Goal: Information Seeking & Learning: Learn about a topic

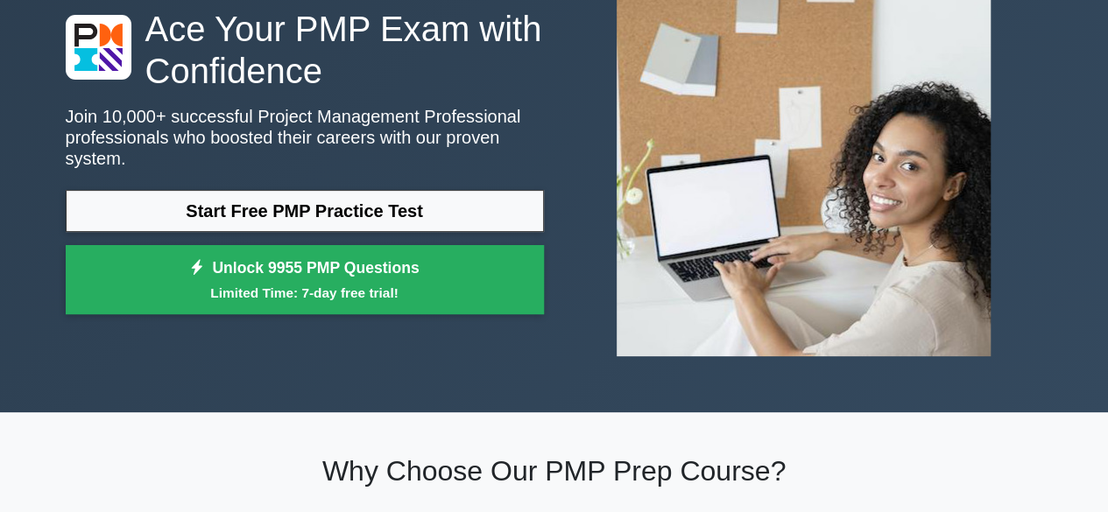
scroll to position [139, 0]
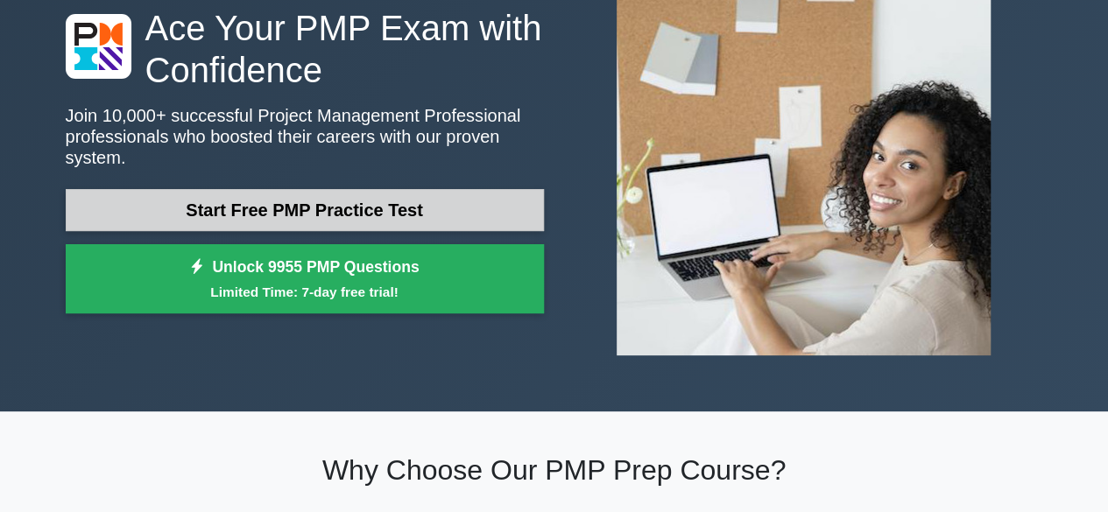
click at [478, 194] on link "Start Free PMP Practice Test" at bounding box center [305, 210] width 478 height 42
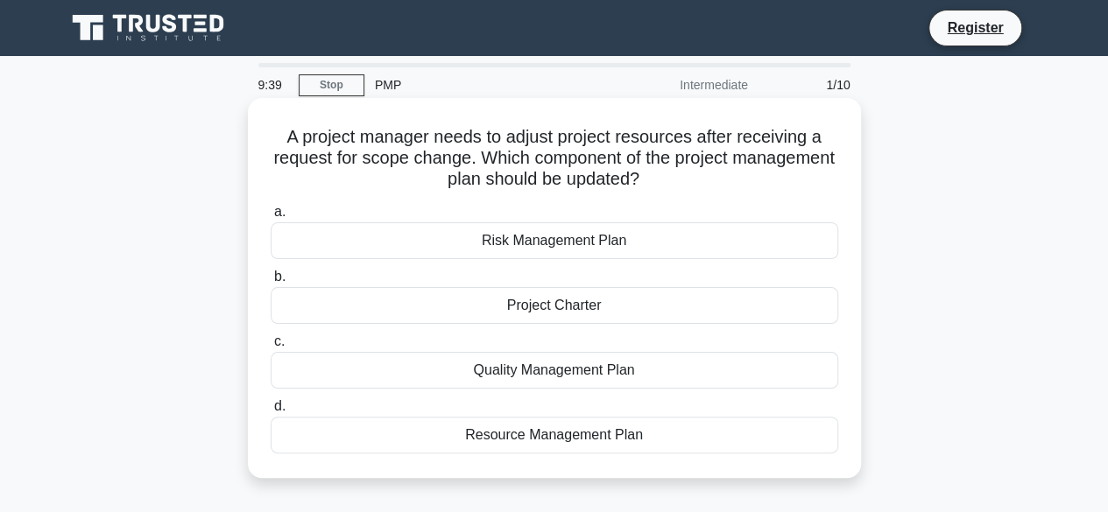
click at [694, 445] on div "Resource Management Plan" at bounding box center [555, 435] width 568 height 37
click at [271, 412] on input "d. Resource Management Plan" at bounding box center [271, 406] width 0 height 11
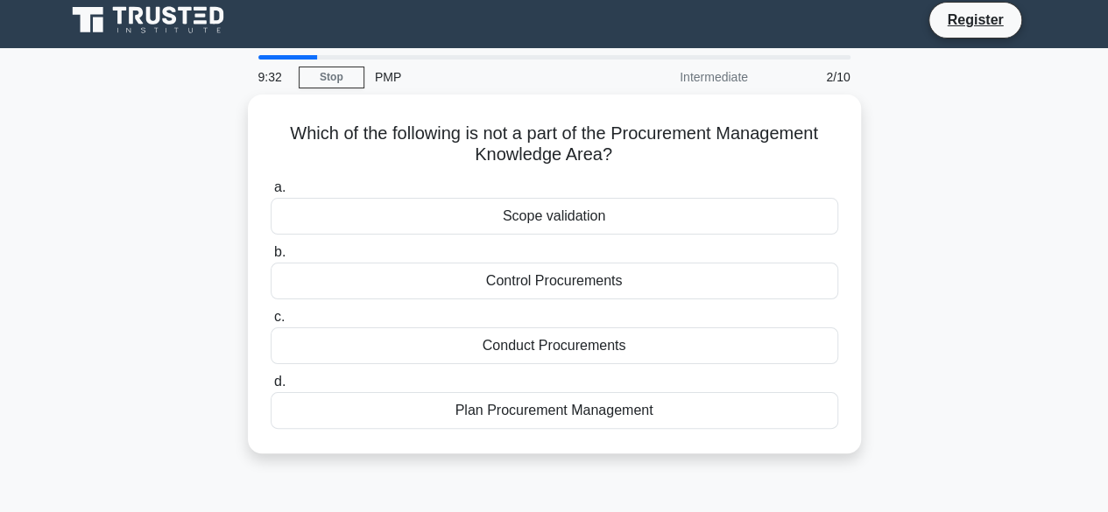
scroll to position [9, 0]
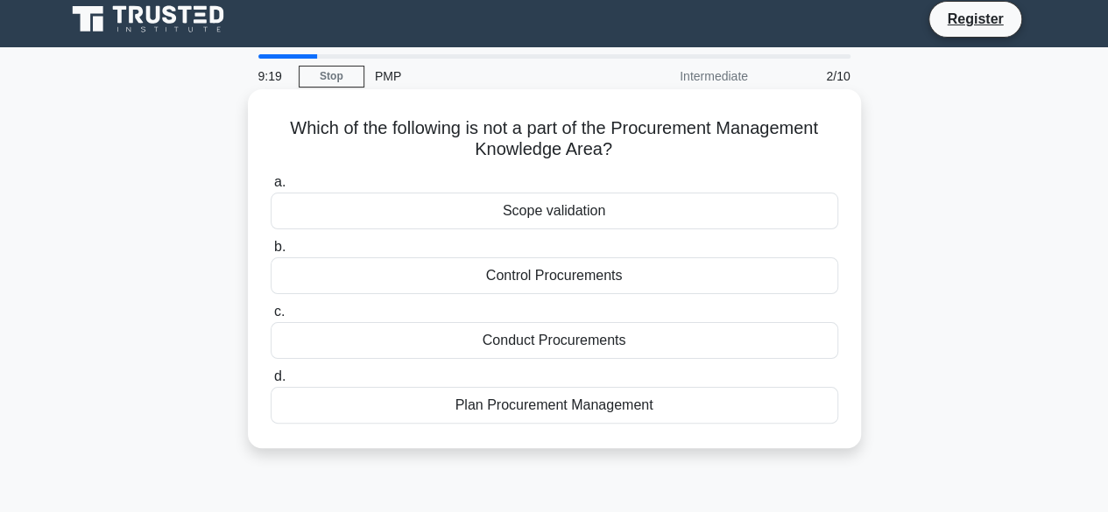
click at [725, 207] on div "Scope validation" at bounding box center [555, 211] width 568 height 37
click at [271, 188] on input "a. Scope validation" at bounding box center [271, 182] width 0 height 11
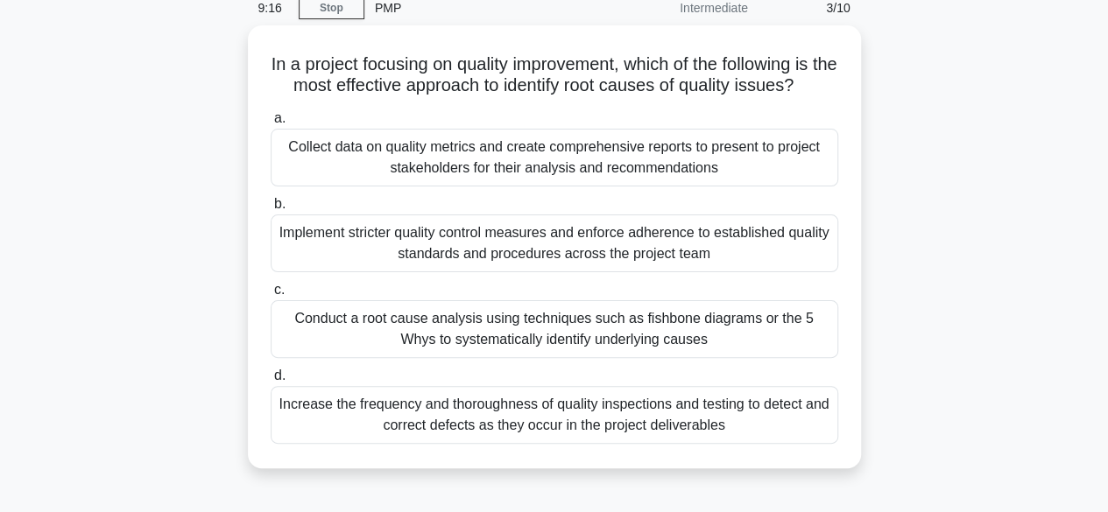
scroll to position [78, 0]
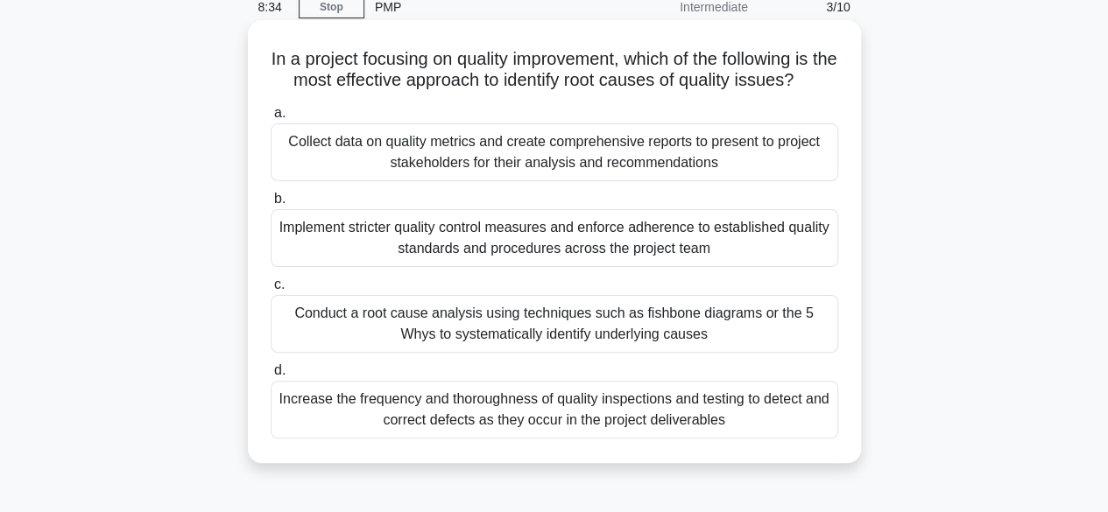
click at [774, 324] on div "Conduct a root cause analysis using techniques such as fishbone diagrams or the…" at bounding box center [555, 324] width 568 height 58
click at [271, 291] on input "c. Conduct a root cause analysis using techniques such as fishbone diagrams or …" at bounding box center [271, 284] width 0 height 11
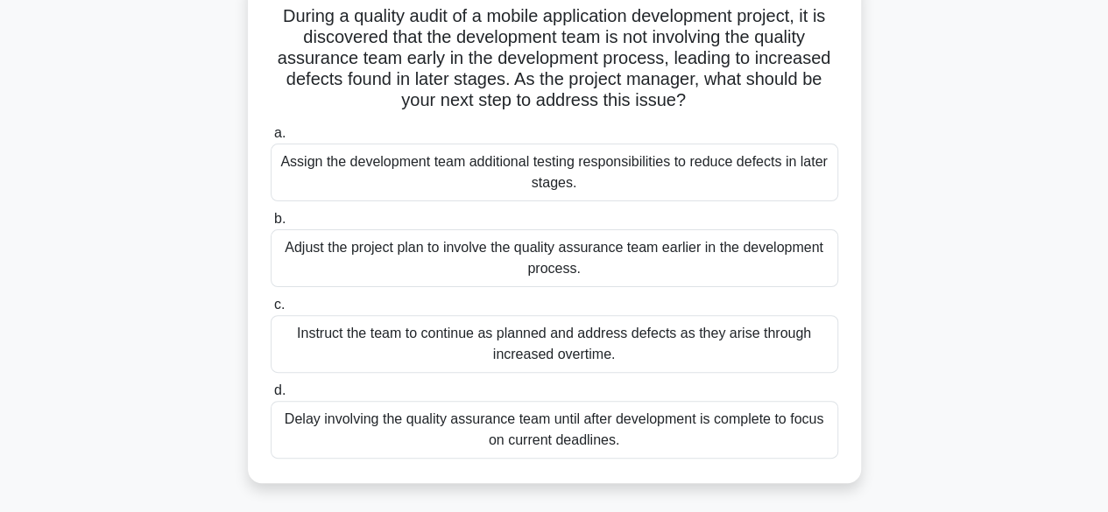
scroll to position [126, 0]
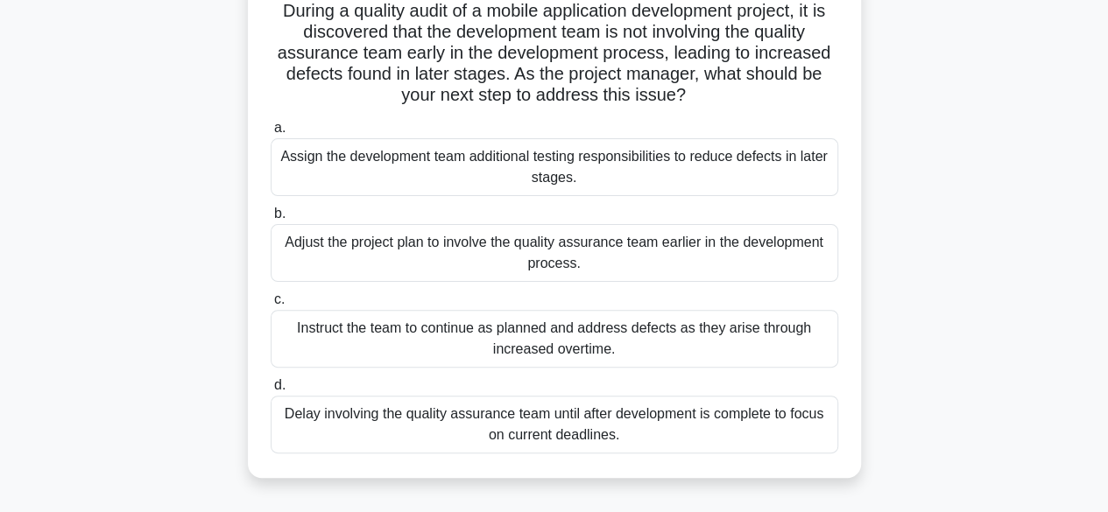
click at [764, 243] on div "Adjust the project plan to involve the quality assurance team earlier in the de…" at bounding box center [555, 253] width 568 height 58
click at [271, 220] on input "b. Adjust the project plan to involve the quality assurance team earlier in the…" at bounding box center [271, 213] width 0 height 11
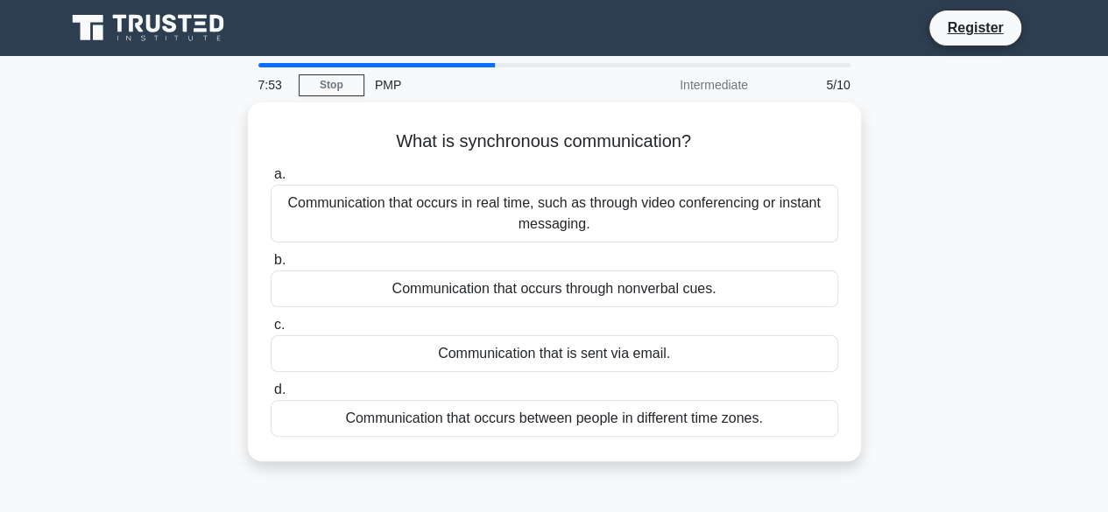
scroll to position [0, 0]
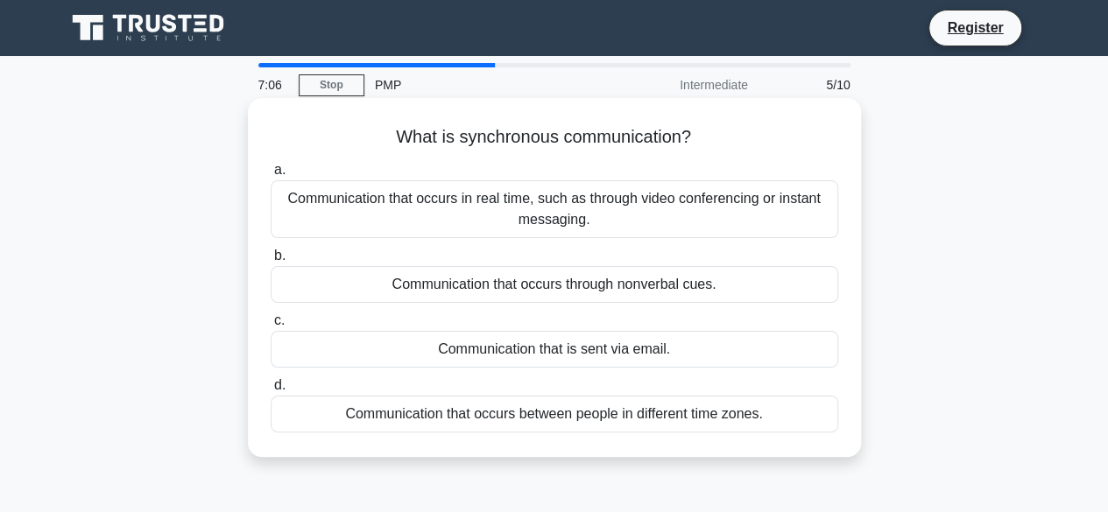
click at [800, 215] on div "Communication that occurs in real time, such as through video conferencing or i…" at bounding box center [555, 209] width 568 height 58
click at [271, 176] on input "a. Communication that occurs in real time, such as through video conferencing o…" at bounding box center [271, 170] width 0 height 11
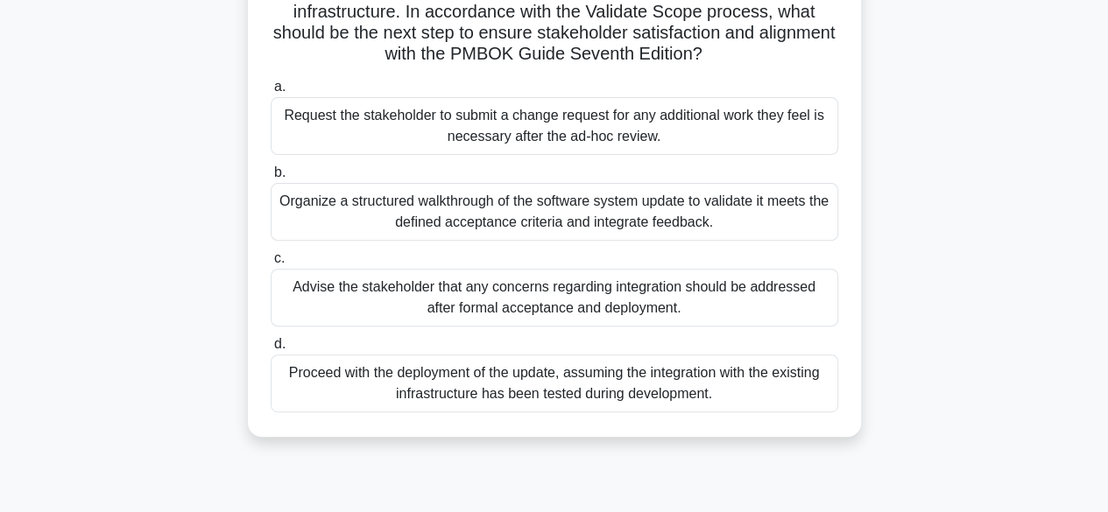
scroll to position [215, 0]
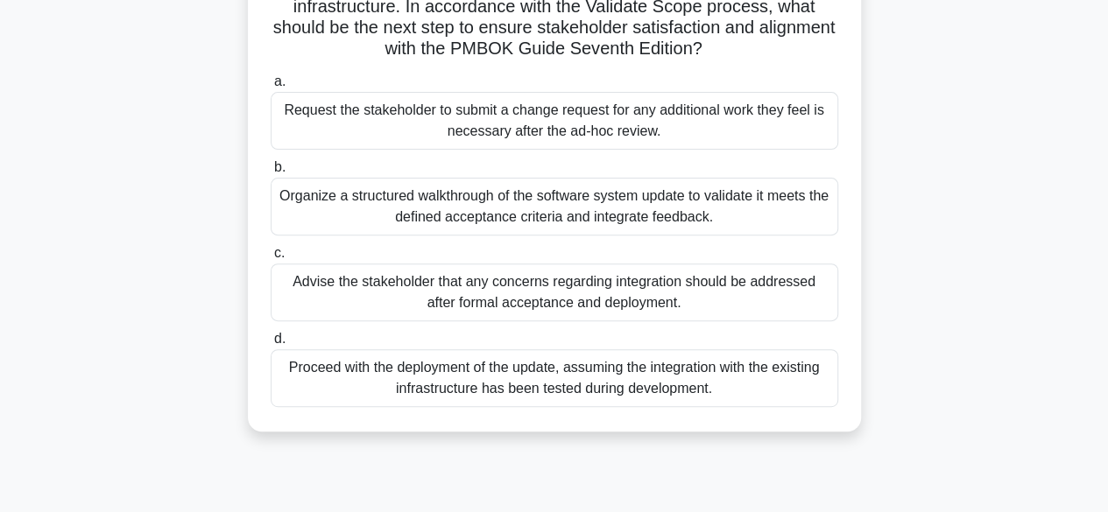
click at [761, 210] on div "Organize a structured walkthrough of the software system update to validate it …" at bounding box center [555, 207] width 568 height 58
click at [271, 173] on input "b. Organize a structured walkthrough of the software system update to validate …" at bounding box center [271, 167] width 0 height 11
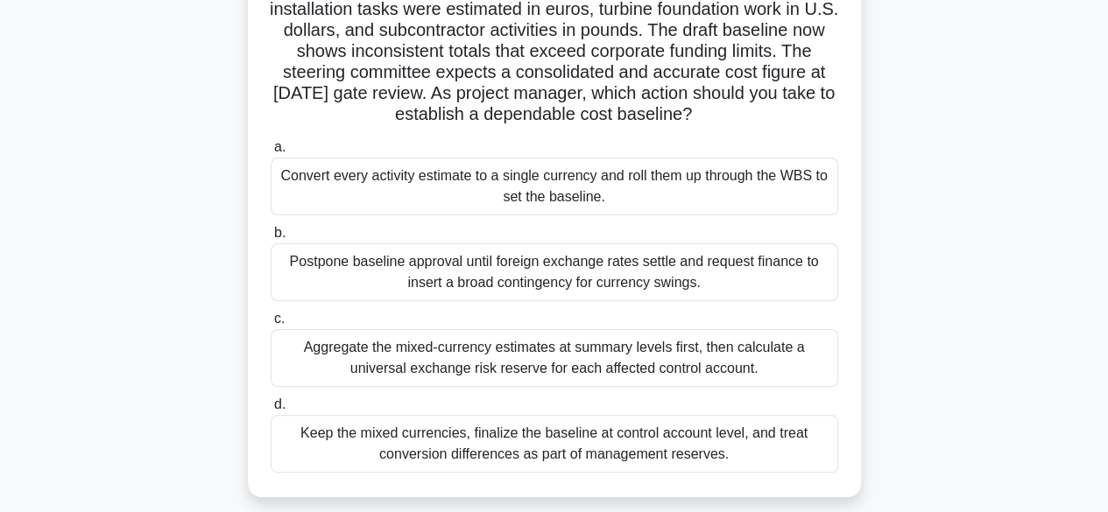
scroll to position [154, 0]
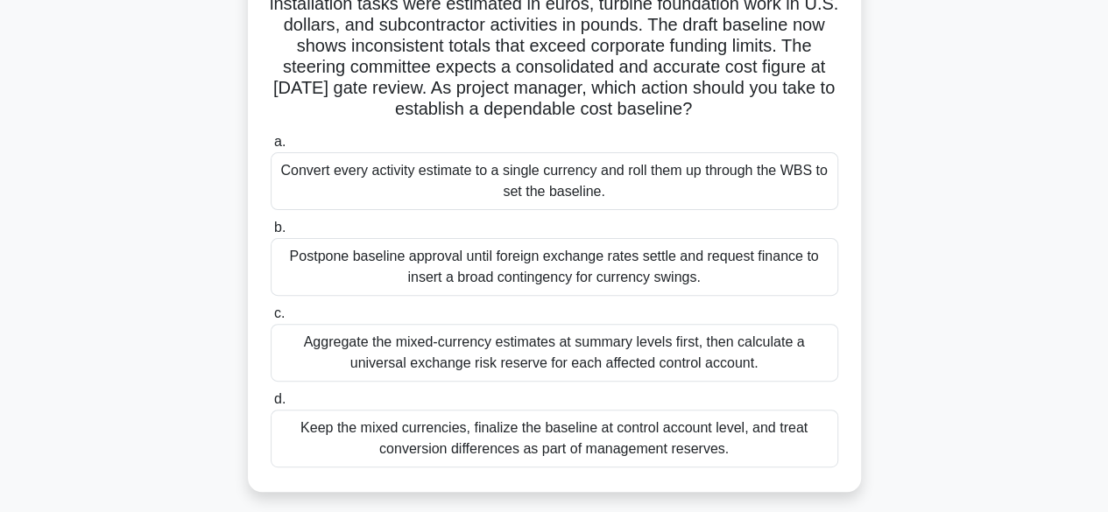
click at [720, 179] on div "Convert every activity estimate to a single currency and roll them up through t…" at bounding box center [555, 181] width 568 height 58
click at [271, 148] on input "a. Convert every activity estimate to a single currency and roll them up throug…" at bounding box center [271, 142] width 0 height 11
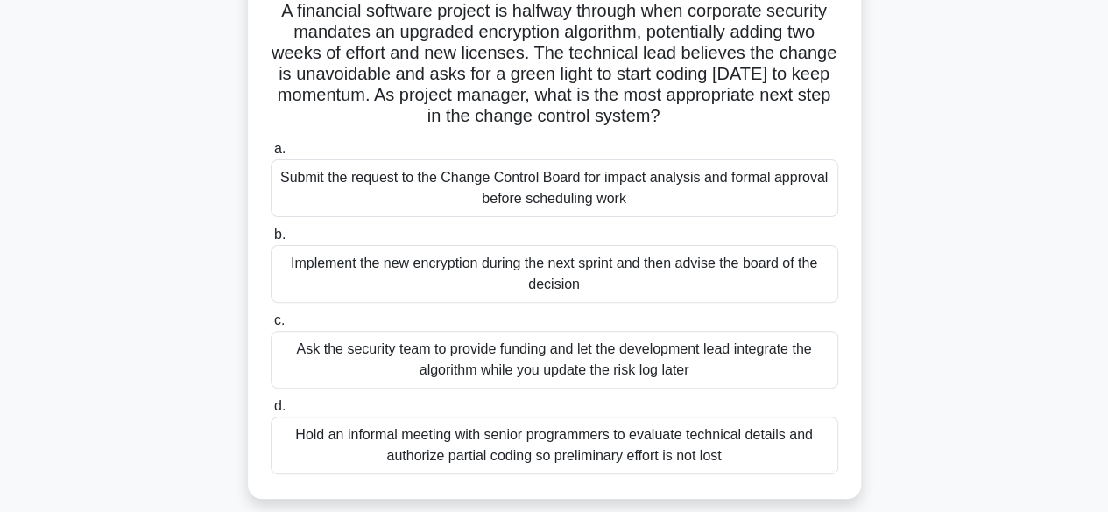
scroll to position [131, 0]
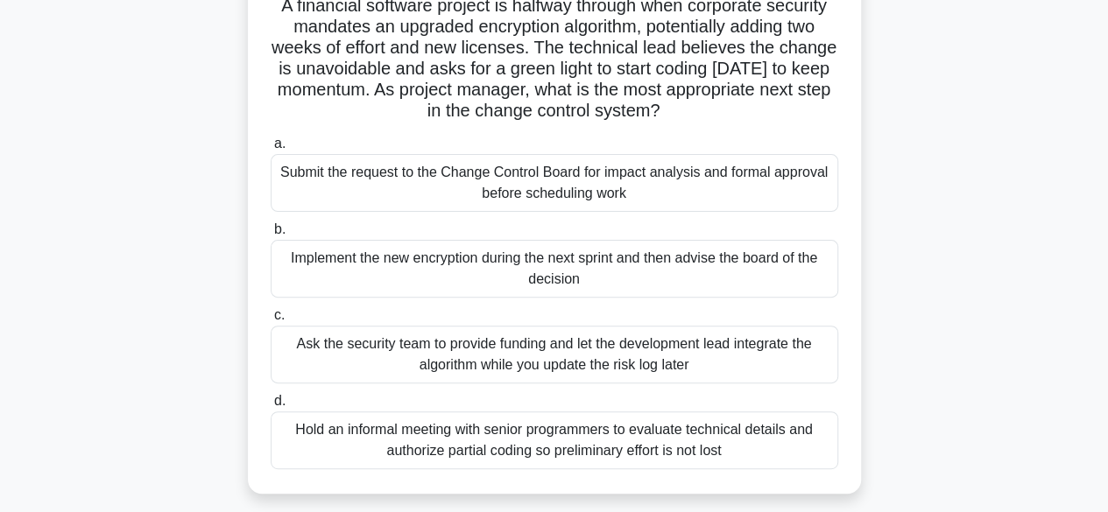
click at [680, 176] on div "Submit the request to the Change Control Board for impact analysis and formal a…" at bounding box center [555, 183] width 568 height 58
click at [271, 150] on input "a. Submit the request to the Change Control Board for impact analysis and forma…" at bounding box center [271, 143] width 0 height 11
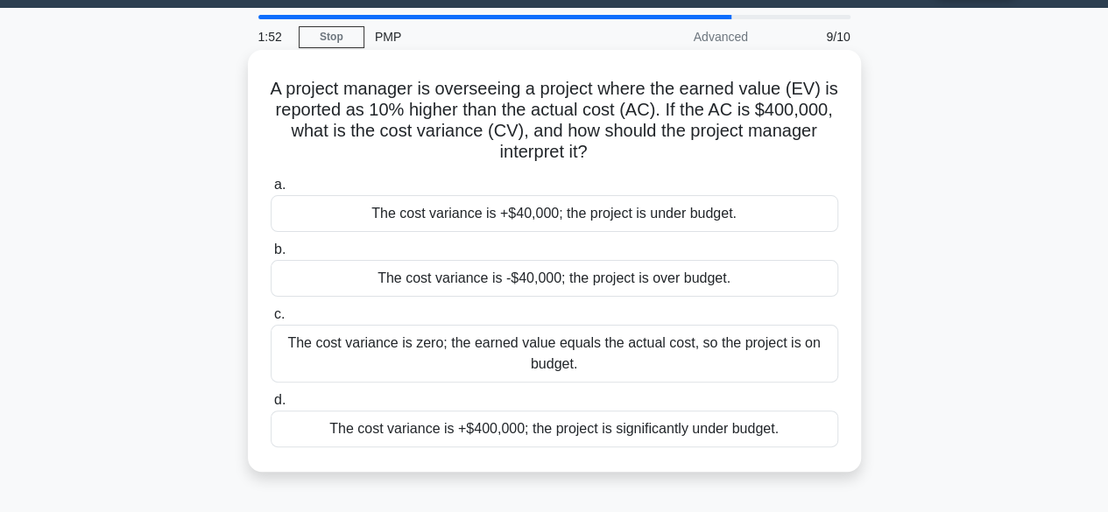
scroll to position [45, 0]
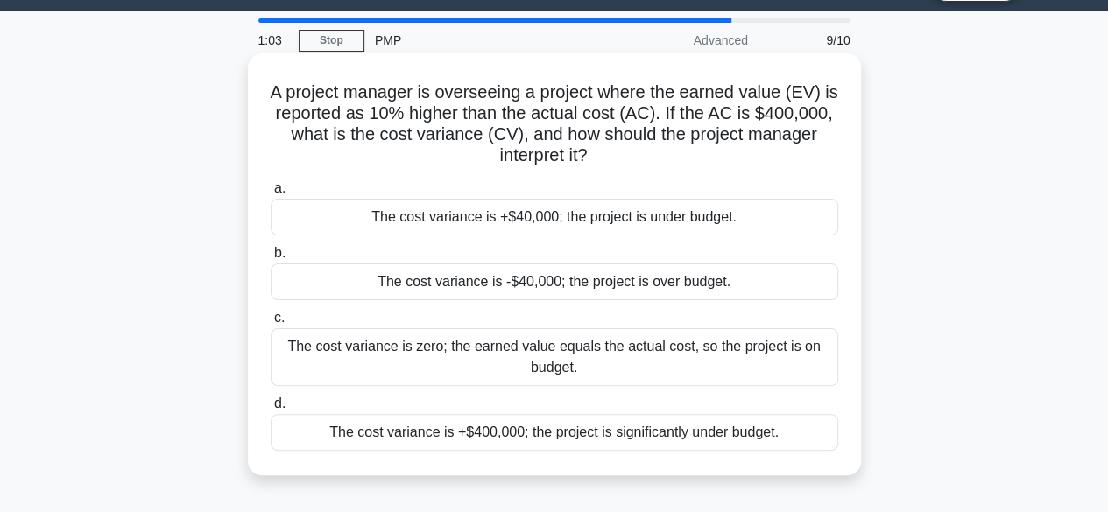
click at [632, 423] on div "The cost variance is +$400,000; the project is significantly under budget." at bounding box center [555, 432] width 568 height 37
click at [271, 410] on input "d. The cost variance is +$400,000; the project is significantly under budget." at bounding box center [271, 403] width 0 height 11
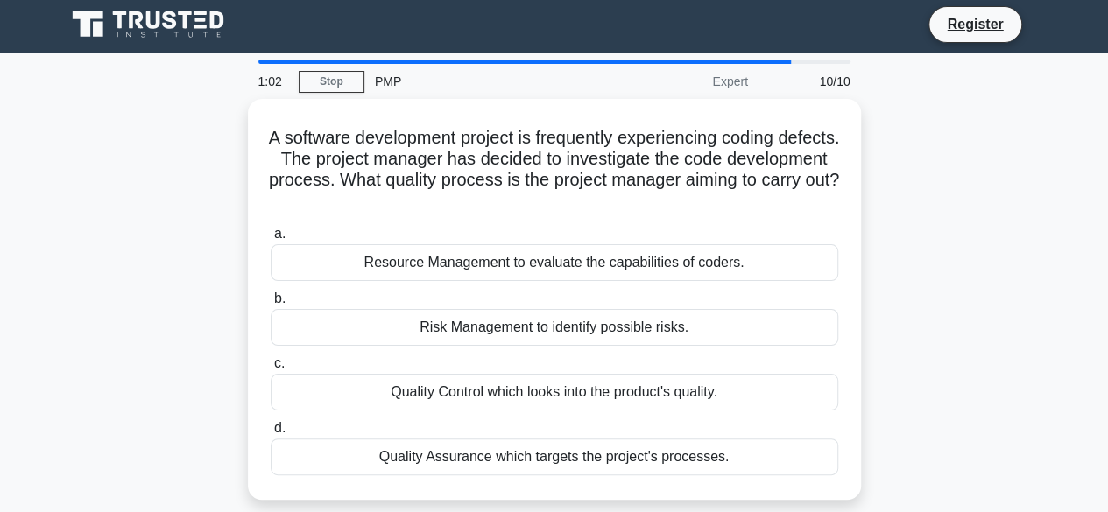
scroll to position [0, 0]
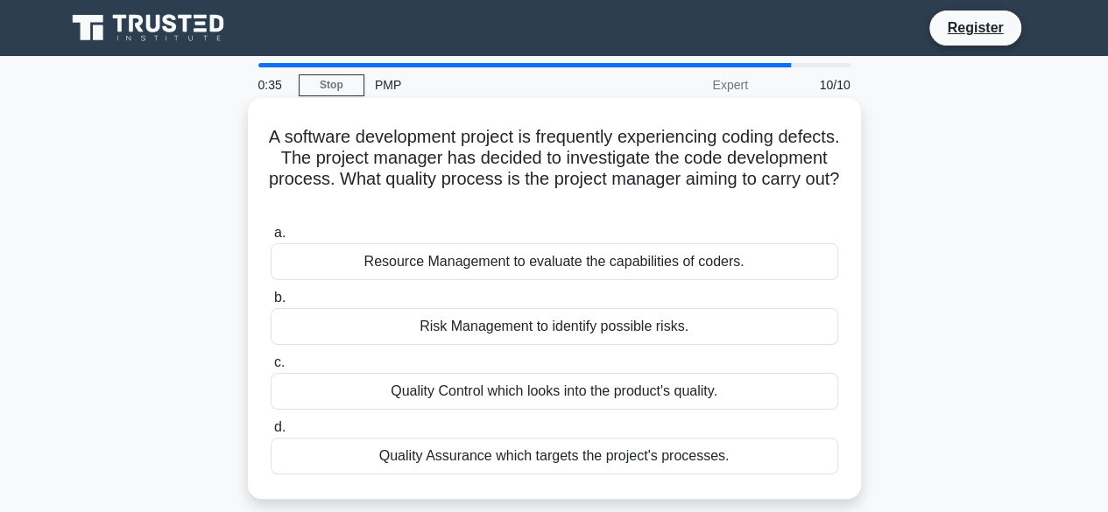
click at [728, 451] on div "Quality Assurance which targets the project's processes." at bounding box center [555, 456] width 568 height 37
click at [271, 434] on input "d. Quality Assurance which targets the project's processes." at bounding box center [271, 427] width 0 height 11
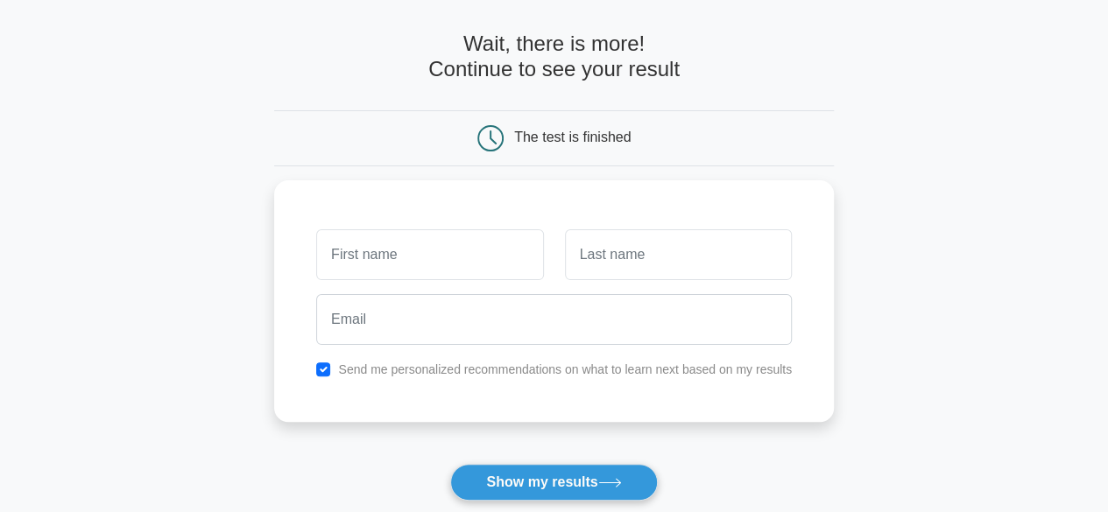
scroll to position [65, 0]
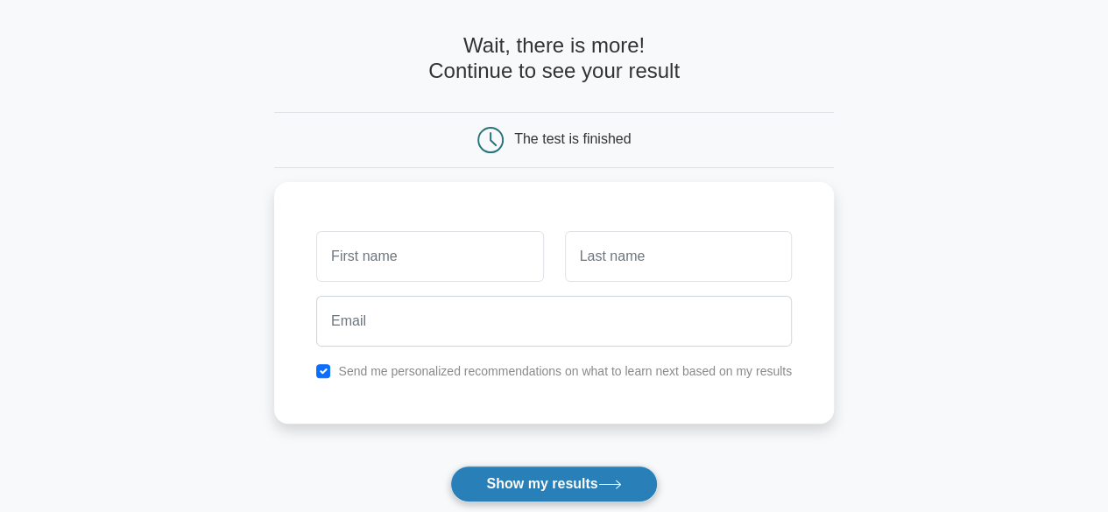
click at [590, 476] on button "Show my results" at bounding box center [553, 484] width 207 height 37
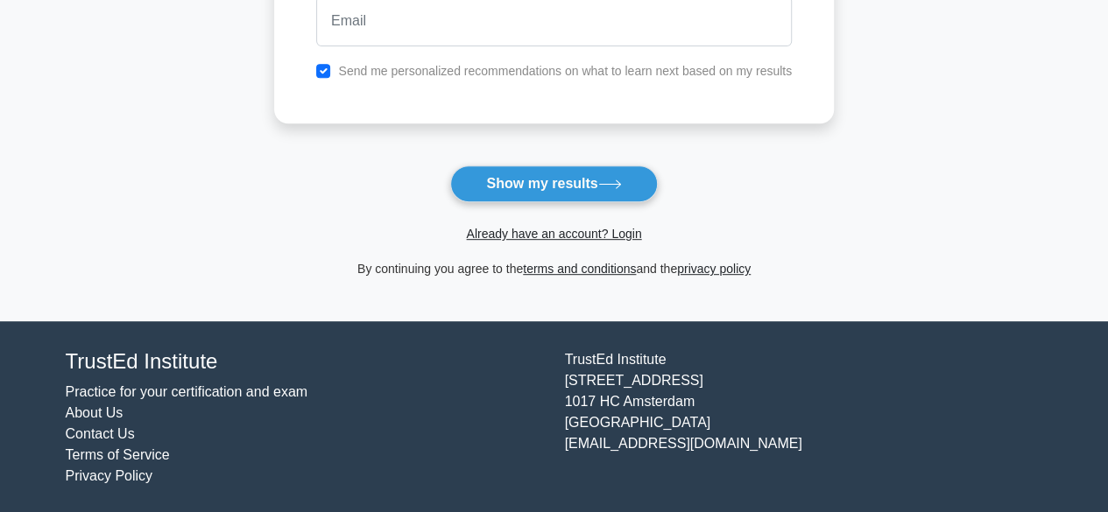
scroll to position [0, 0]
